Goal: Transaction & Acquisition: Purchase product/service

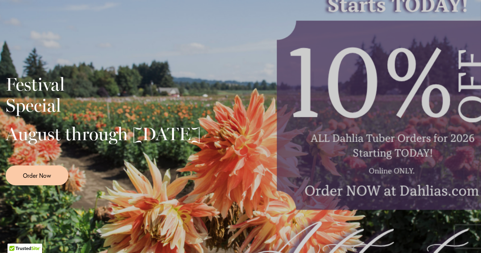
scroll to position [165, 0]
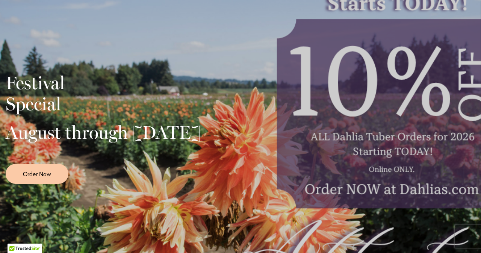
click at [401, 169] on div "Festival Special August through September 28th Order Now" at bounding box center [241, 126] width 470 height 188
click at [23, 178] on span "Order Now" at bounding box center [37, 173] width 28 height 9
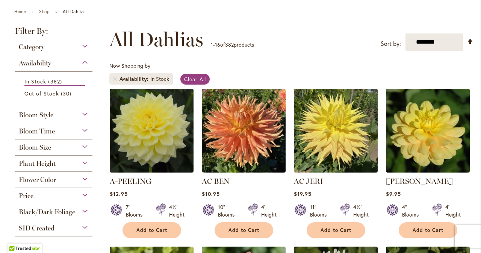
scroll to position [89, 0]
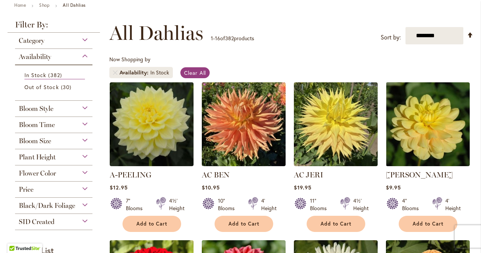
click at [77, 137] on div "Bloom Size" at bounding box center [53, 139] width 77 height 12
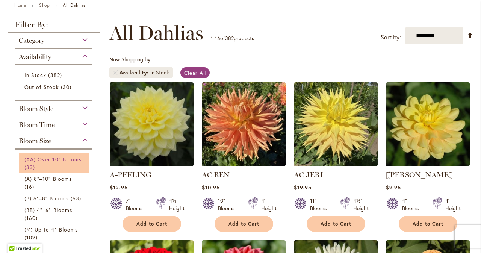
click at [61, 158] on span "(AA) Over 10" Blooms" at bounding box center [52, 159] width 57 height 7
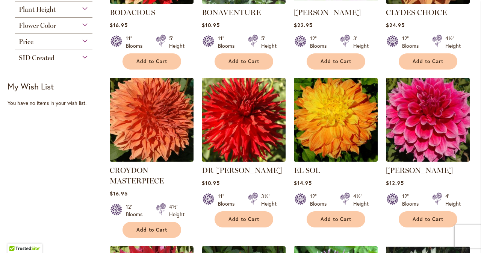
scroll to position [411, 0]
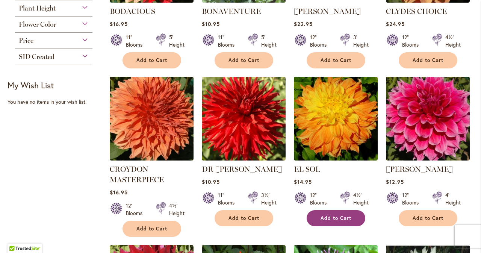
click at [325, 216] on span "Add to Cart" at bounding box center [336, 218] width 31 height 6
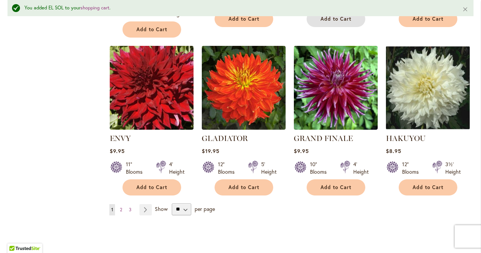
scroll to position [632, 0]
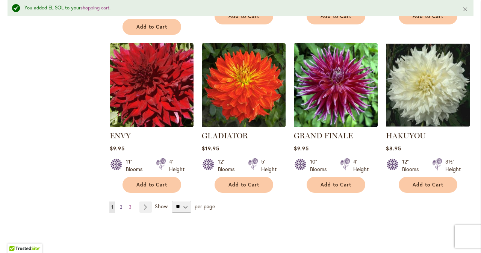
click at [121, 206] on span "2" at bounding box center [121, 207] width 2 height 6
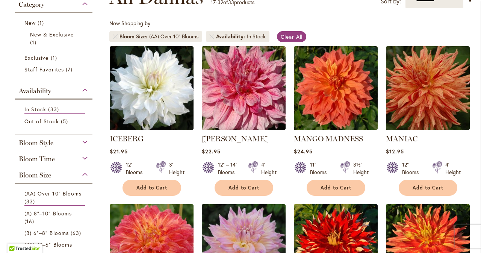
scroll to position [128, 0]
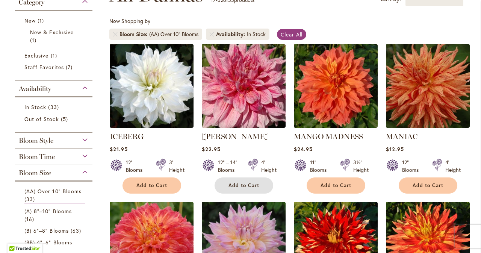
click at [228, 187] on span "Add to Cart" at bounding box center [243, 185] width 31 height 6
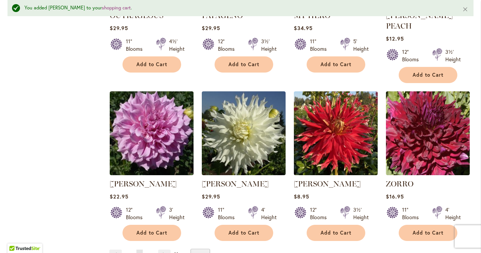
scroll to position [583, 0]
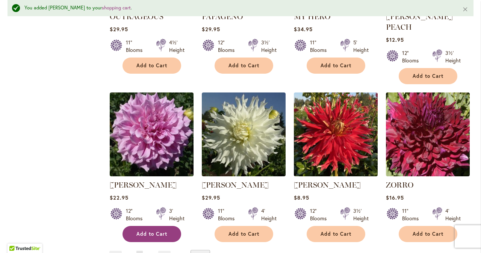
click at [147, 231] on span "Add to Cart" at bounding box center [151, 234] width 31 height 6
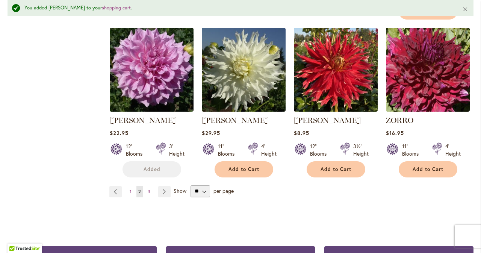
scroll to position [652, 0]
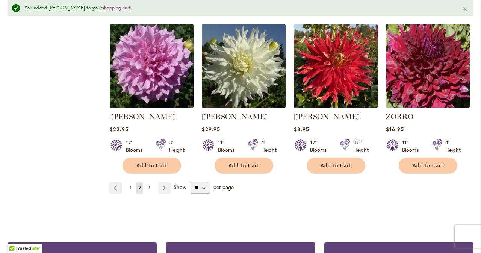
click at [148, 185] on span "3" at bounding box center [149, 188] width 3 height 6
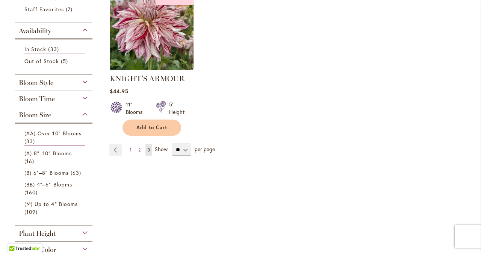
scroll to position [194, 0]
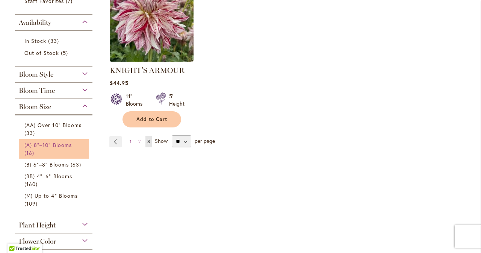
click at [34, 144] on span "(A) 8"–10" Blooms" at bounding box center [47, 144] width 47 height 7
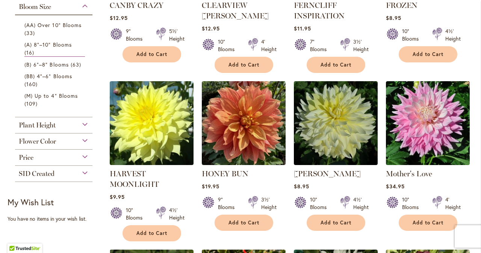
scroll to position [260, 0]
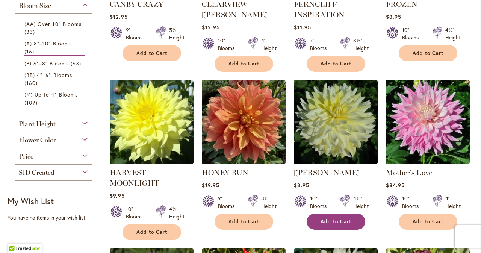
click at [334, 221] on span "Add to Cart" at bounding box center [336, 221] width 31 height 6
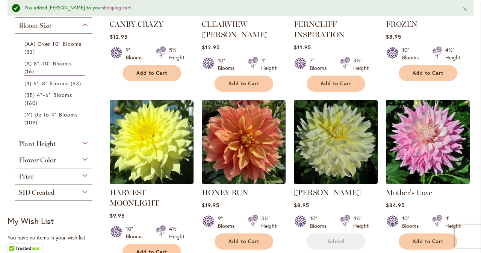
scroll to position [280, 0]
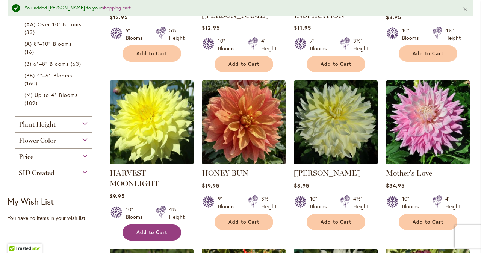
click at [150, 229] on span "Add to Cart" at bounding box center [151, 232] width 31 height 6
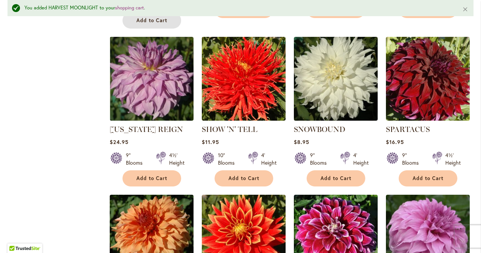
scroll to position [270, 0]
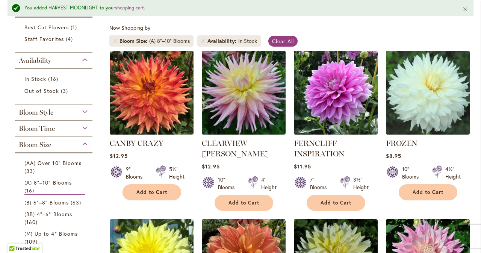
scroll to position [142, 0]
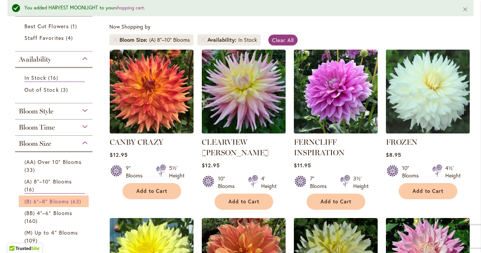
click at [48, 198] on span "(B) 6"–8" Blooms" at bounding box center [46, 201] width 44 height 7
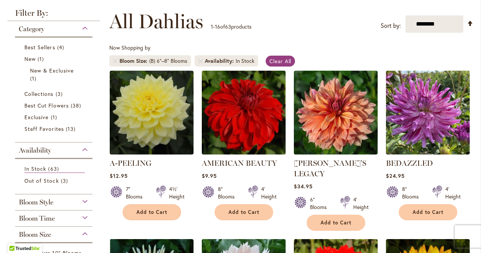
scroll to position [110, 0]
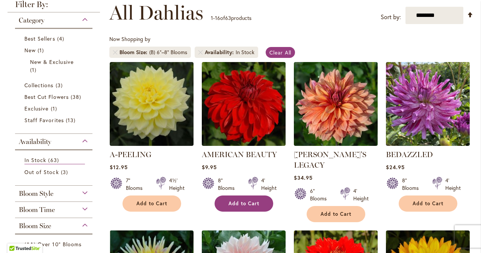
click at [246, 202] on span "Add to Cart" at bounding box center [243, 203] width 31 height 6
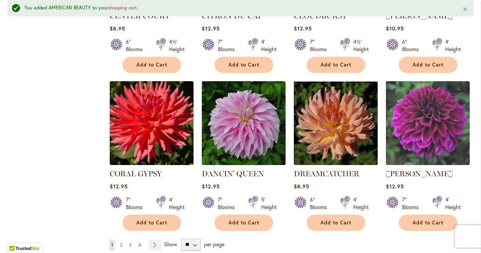
scroll to position [597, 0]
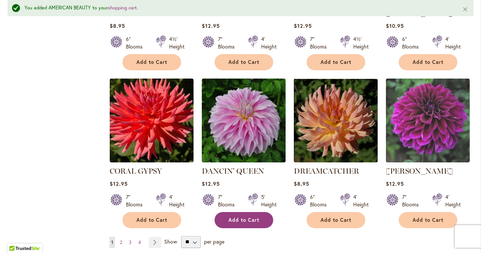
click at [239, 217] on span "Add to Cart" at bounding box center [243, 220] width 31 height 6
click at [121, 239] on span "2" at bounding box center [121, 242] width 2 height 6
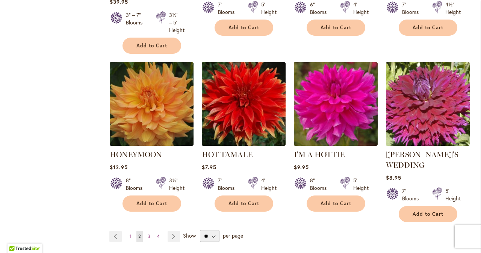
scroll to position [628, 0]
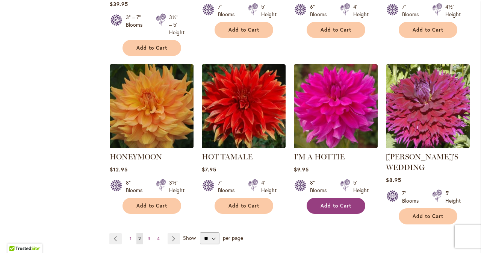
click at [321, 208] on span "Add to Cart" at bounding box center [336, 206] width 31 height 6
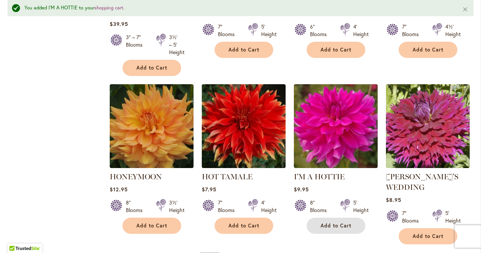
scroll to position [647, 0]
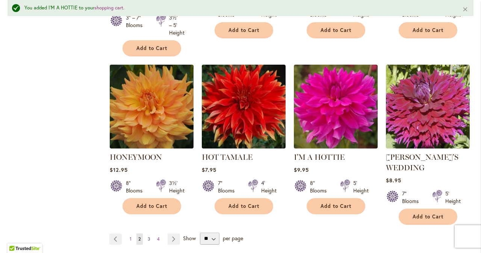
click at [148, 239] on span "3" at bounding box center [149, 239] width 3 height 6
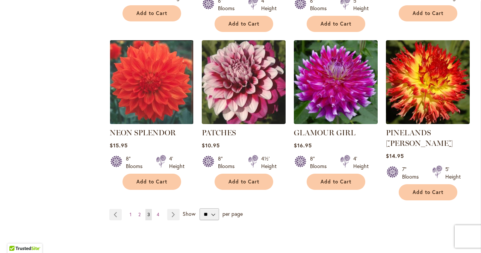
scroll to position [626, 0]
click at [157, 212] on span "4" at bounding box center [158, 215] width 3 height 6
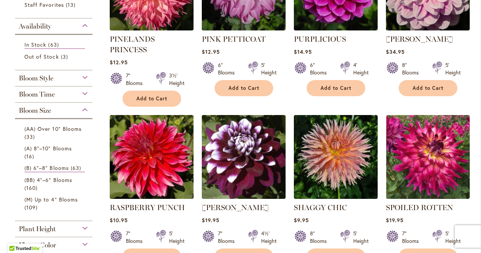
scroll to position [227, 0]
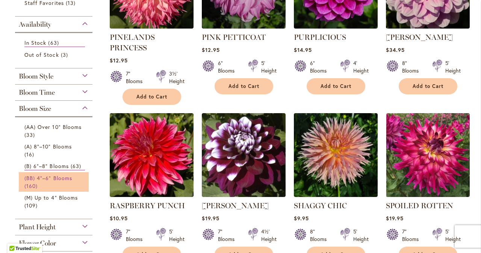
click at [28, 180] on span "(BB) 4"–6" Blooms" at bounding box center [48, 177] width 48 height 7
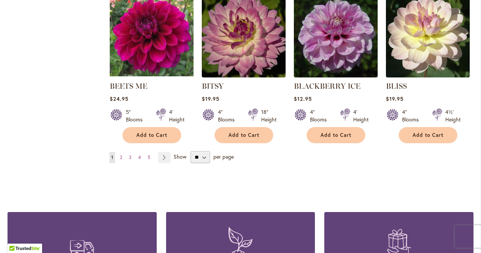
scroll to position [652, 0]
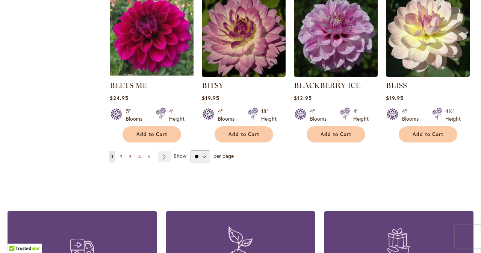
click at [121, 157] on span "2" at bounding box center [121, 157] width 2 height 6
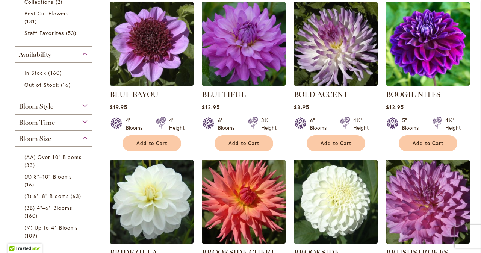
scroll to position [171, 0]
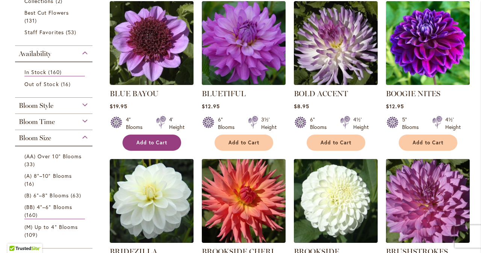
click at [133, 143] on button "Add to Cart" at bounding box center [152, 143] width 59 height 16
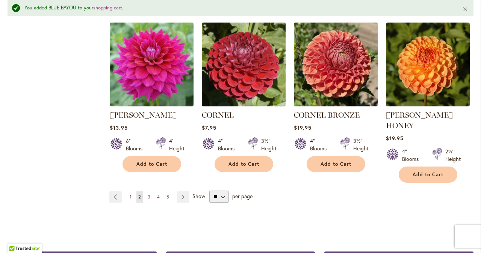
scroll to position [663, 0]
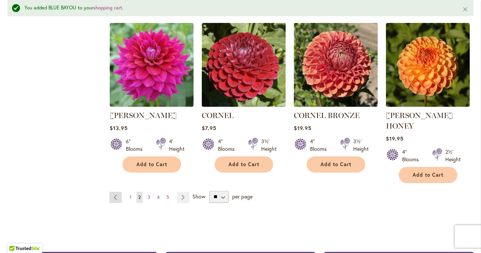
click at [120, 192] on link "Page Previous" at bounding box center [115, 197] width 12 height 11
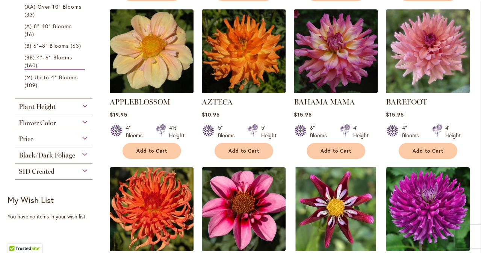
scroll to position [320, 0]
click at [232, 156] on button "Add to Cart" at bounding box center [244, 151] width 59 height 16
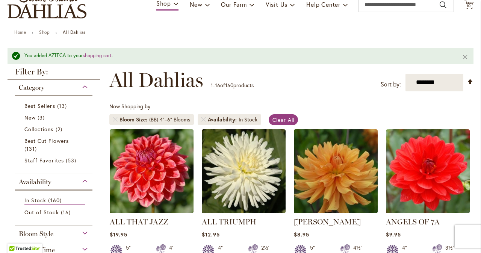
scroll to position [0, 0]
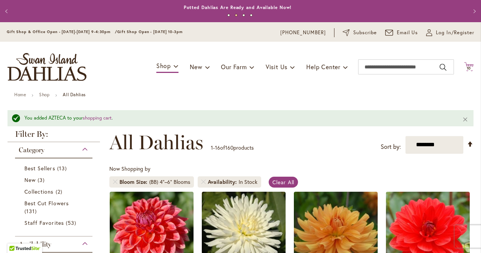
click at [467, 70] on span "10" at bounding box center [469, 68] width 5 height 5
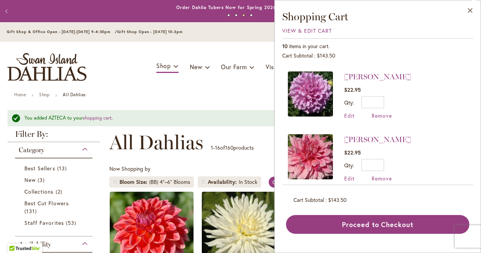
scroll to position [443, 0]
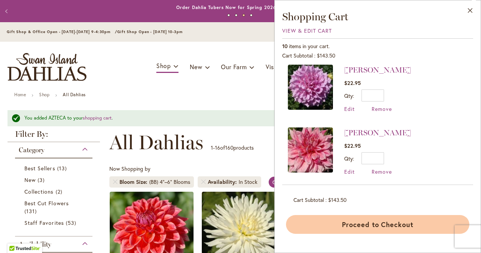
click at [387, 230] on button "Proceed to Checkout" at bounding box center [377, 224] width 183 height 19
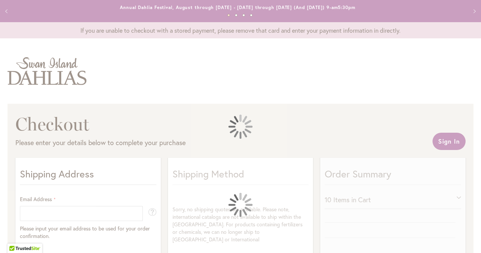
select select "**"
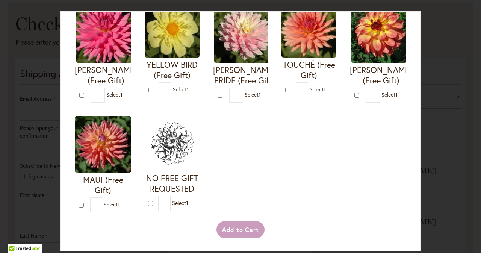
scroll to position [359, 0]
type input "*"
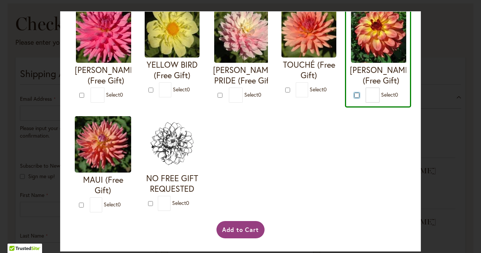
scroll to position [413, 0]
click at [228, 233] on button "Add to Cart" at bounding box center [240, 229] width 48 height 17
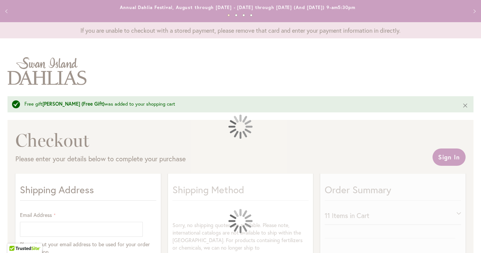
select select "**"
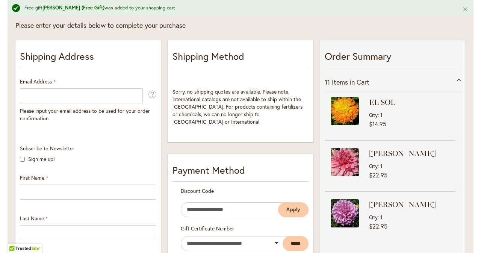
scroll to position [133, 0]
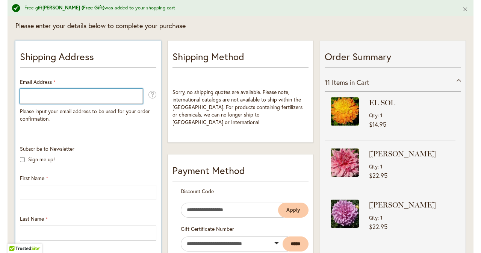
click at [29, 95] on input "Email Address" at bounding box center [81, 96] width 123 height 15
type input "**********"
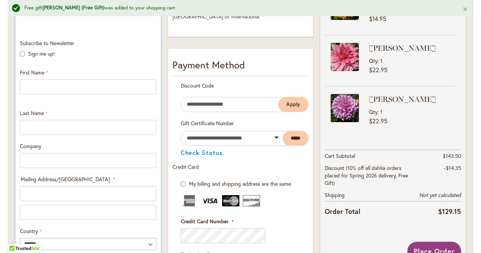
scroll to position [239, 0]
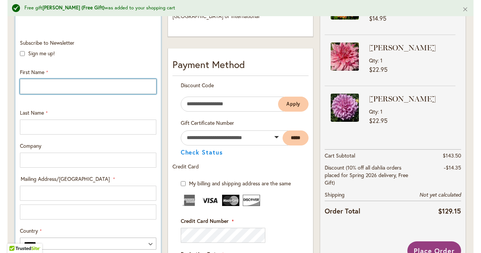
click at [31, 87] on input "First Name" at bounding box center [88, 86] width 136 height 15
type input "******"
type input "*****"
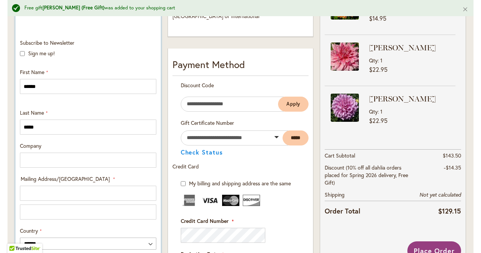
type input "**********"
select select "**"
type input "******"
type input "*****"
type input "**********"
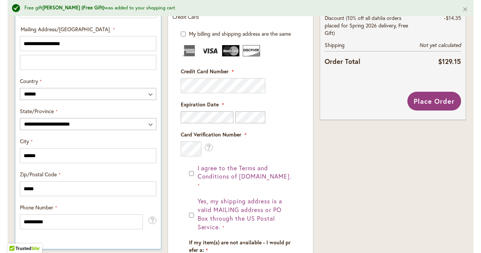
scroll to position [404, 0]
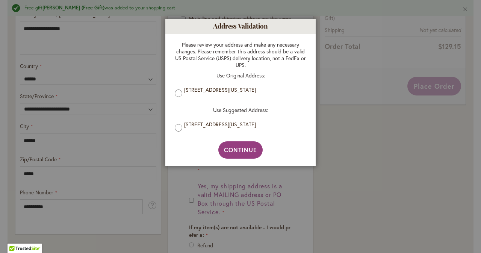
click at [184, 93] on label "61 Pike Creek Drive, Cohoes, New York, 12047, United States" at bounding box center [243, 89] width 118 height 7
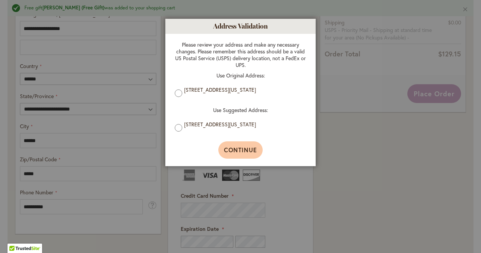
click at [244, 156] on button "Continue" at bounding box center [240, 149] width 45 height 17
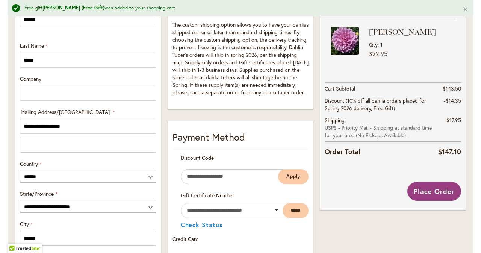
scroll to position [305, 0]
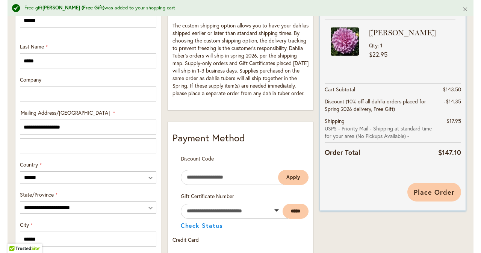
click at [428, 186] on button "Place Order" at bounding box center [434, 192] width 54 height 19
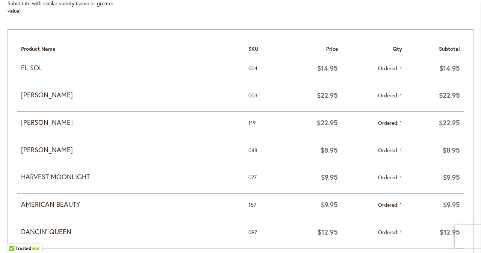
click at [29, 200] on strong "AMERICAN BEAUTY" at bounding box center [131, 205] width 220 height 10
